Goal: Information Seeking & Learning: Learn about a topic

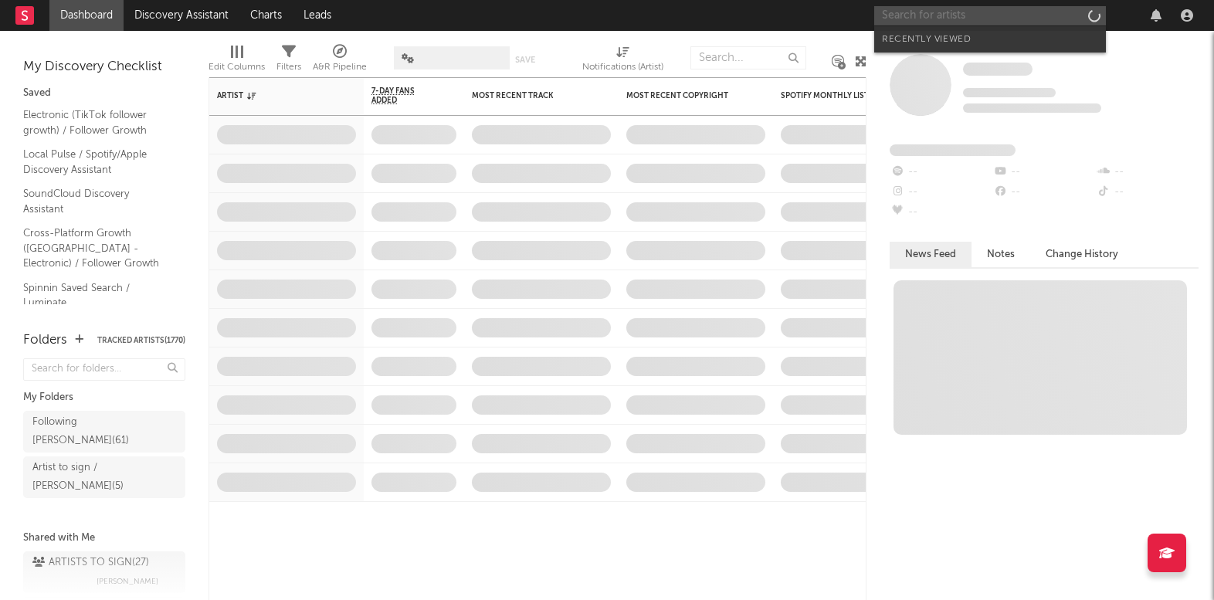
click at [1007, 14] on input "text" at bounding box center [990, 15] width 232 height 19
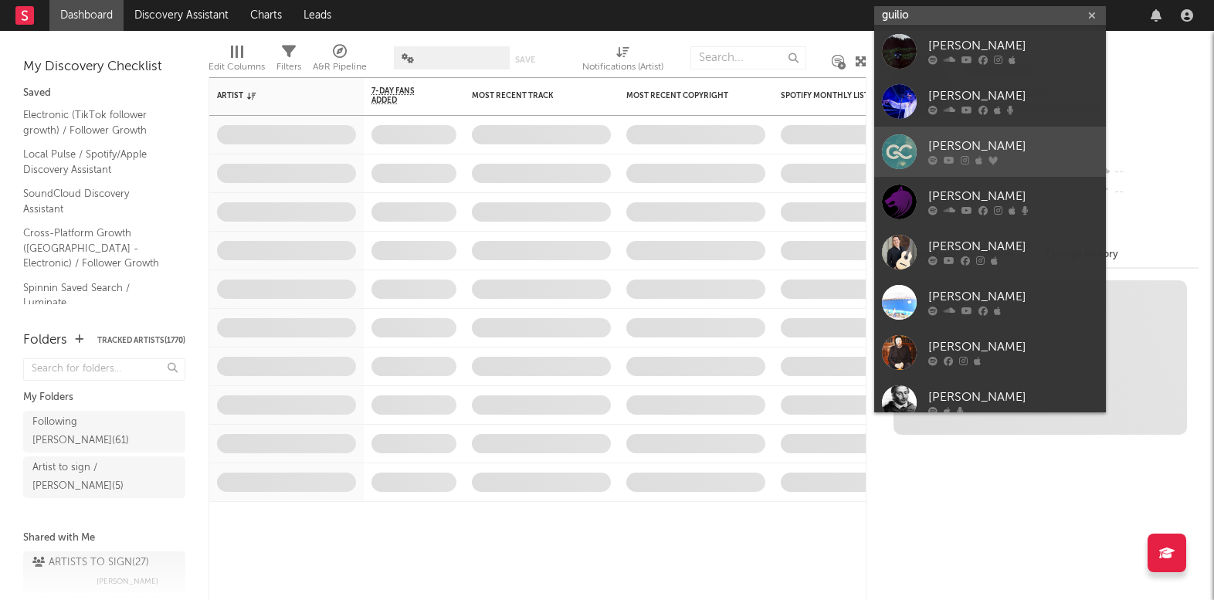
type input "guilio"
click at [1000, 143] on div "[PERSON_NAME]" at bounding box center [1013, 146] width 170 height 19
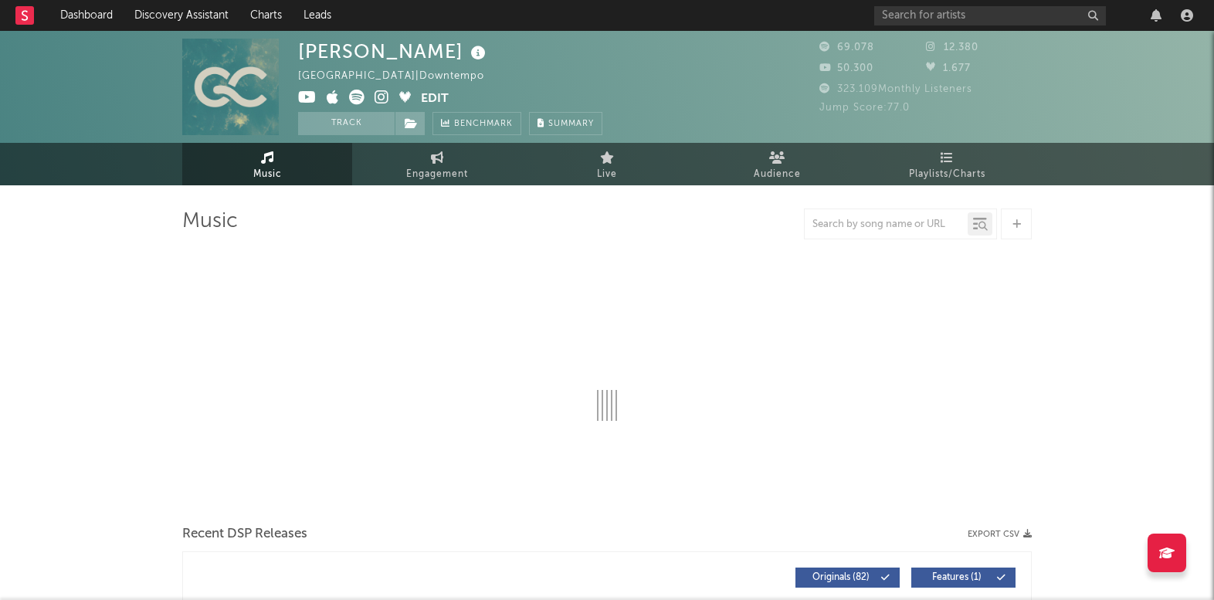
select select "6m"
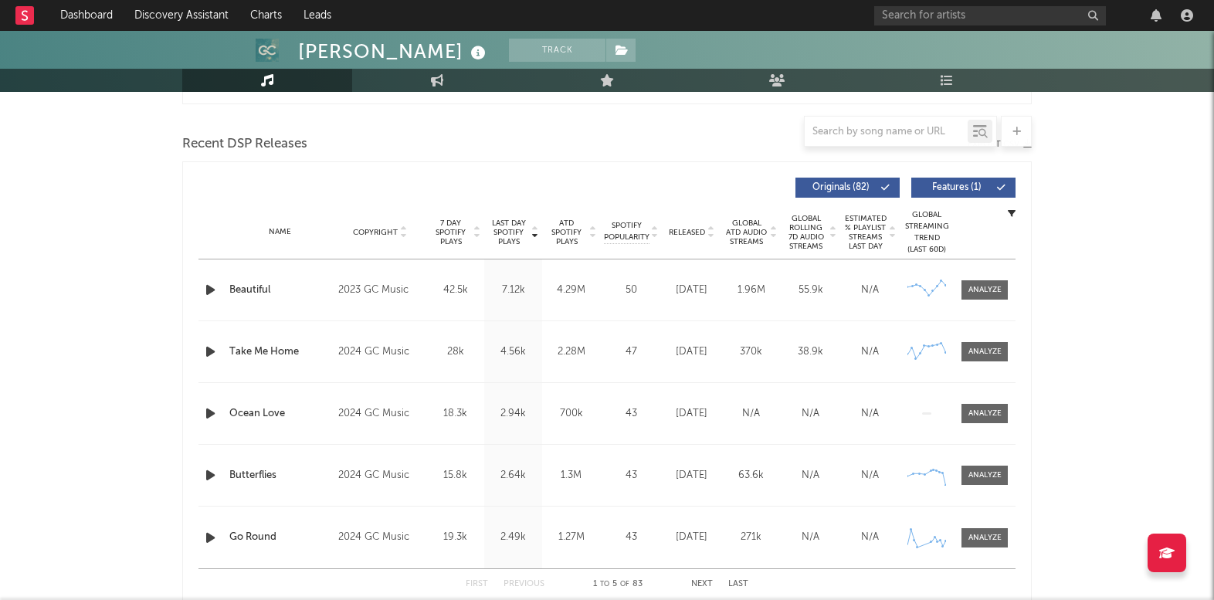
scroll to position [565, 0]
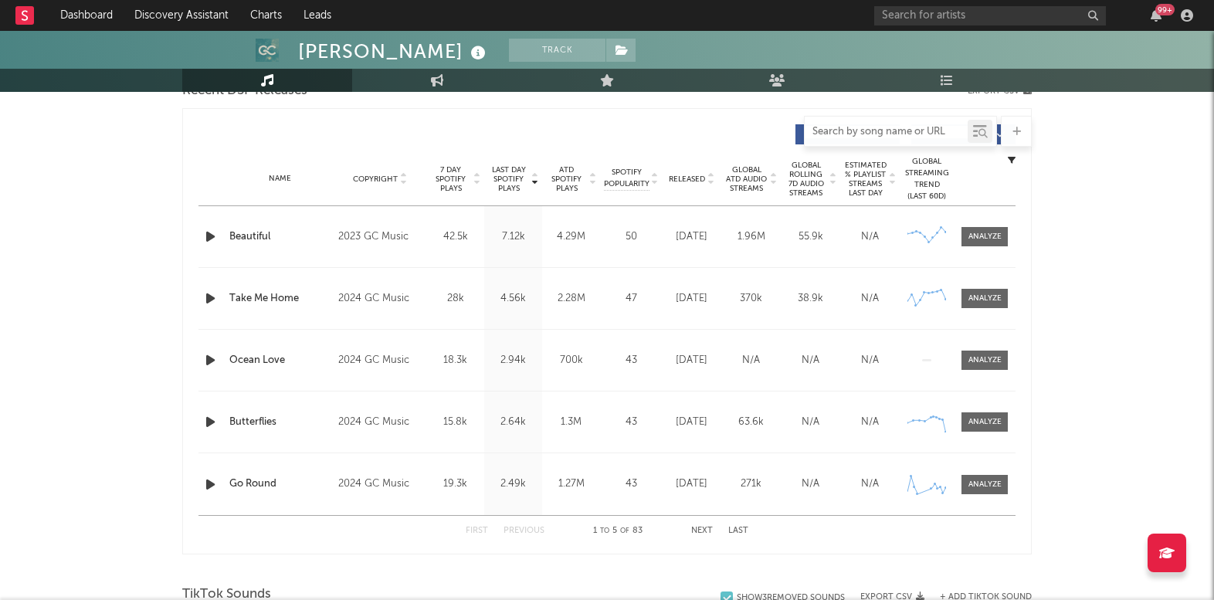
click at [911, 130] on input "text" at bounding box center [885, 132] width 163 height 12
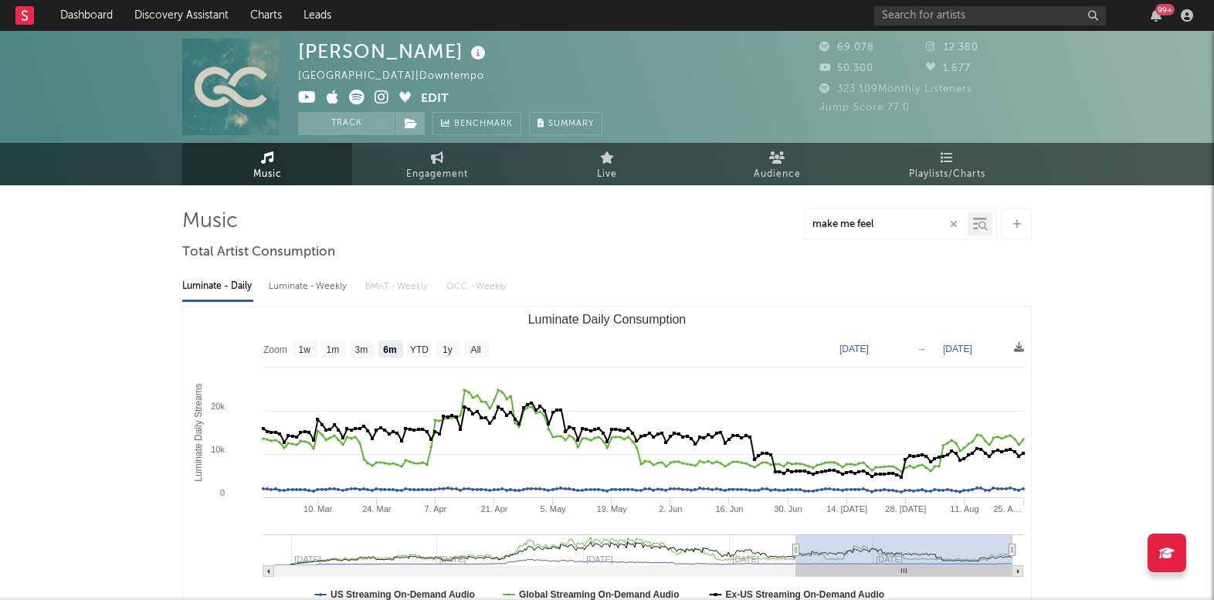
scroll to position [0, 0]
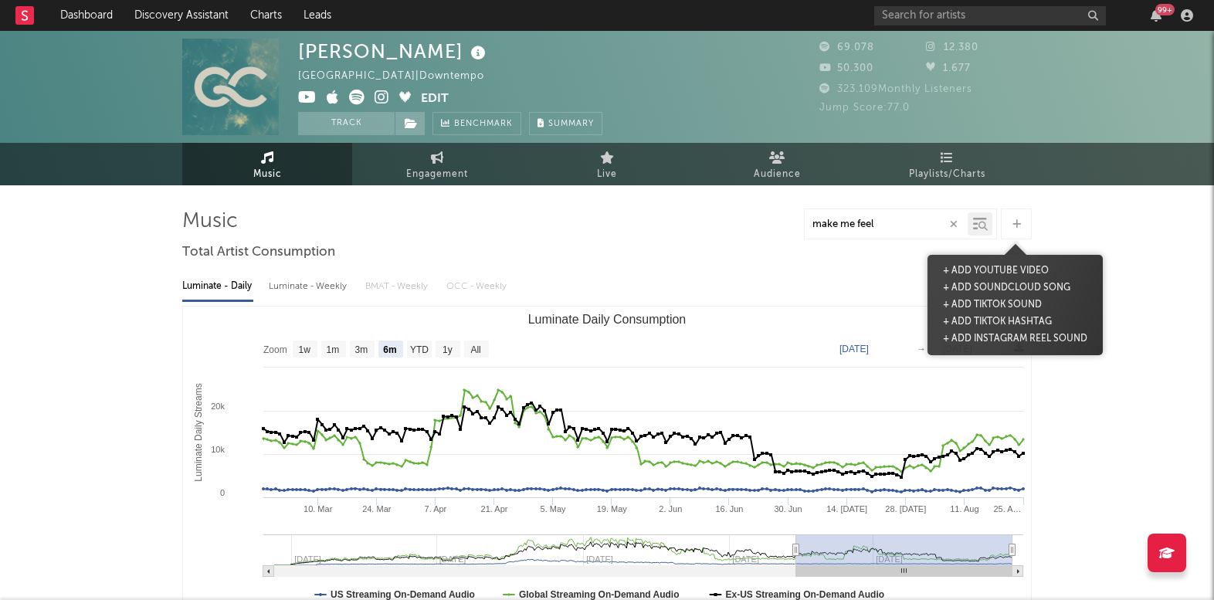
click at [1008, 223] on div at bounding box center [1015, 223] width 31 height 31
type input "make me feel"
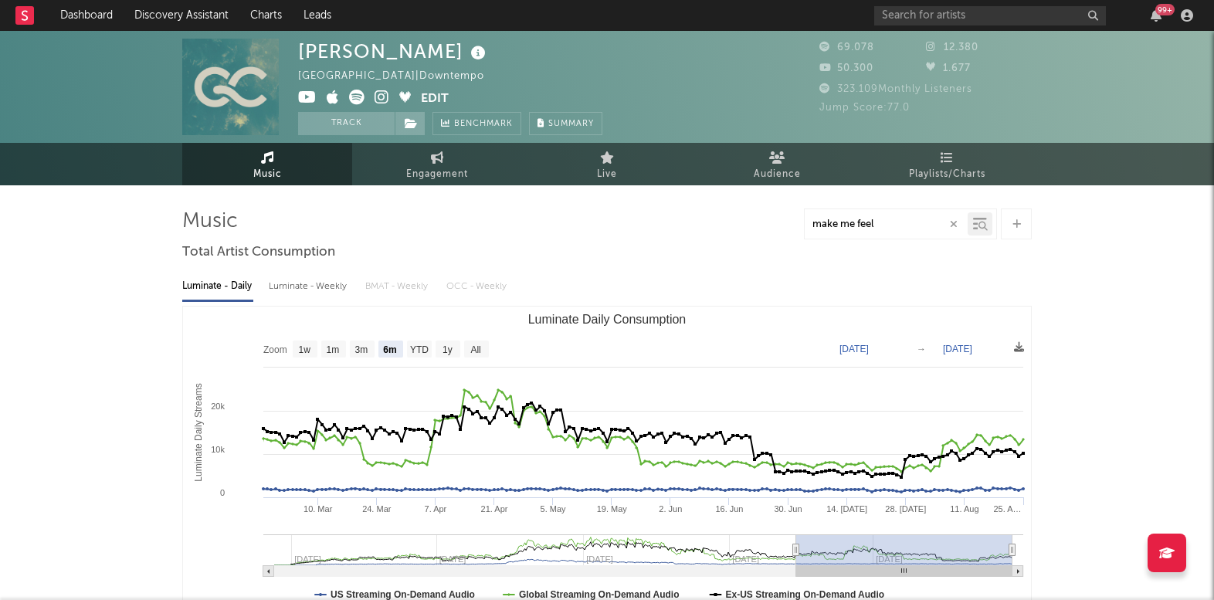
click at [953, 224] on icon "button" at bounding box center [954, 224] width 8 height 10
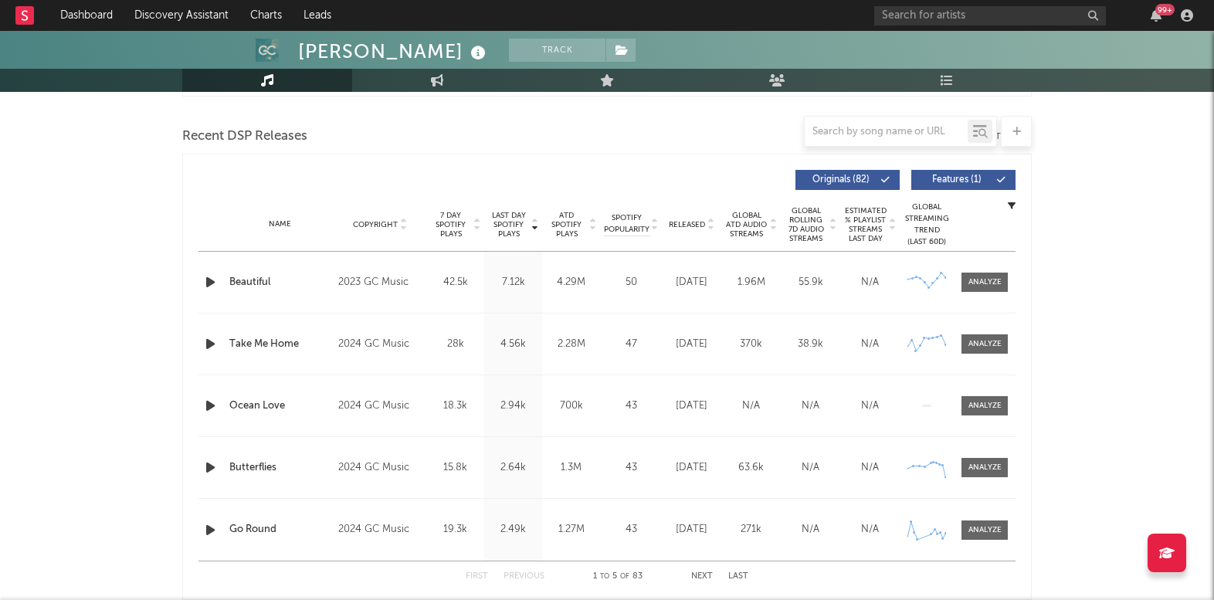
scroll to position [521, 0]
click at [499, 220] on span "Last Day Spotify Plays" at bounding box center [508, 223] width 41 height 28
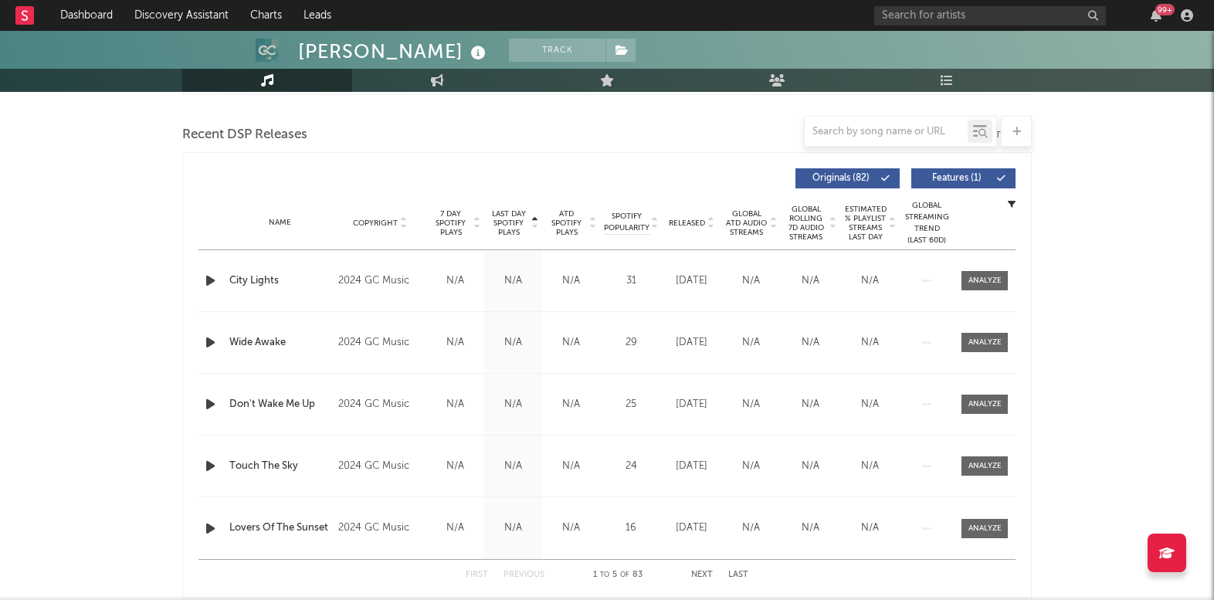
click at [499, 220] on span "Last Day Spotify Plays" at bounding box center [508, 223] width 41 height 28
